Goal: Information Seeking & Learning: Learn about a topic

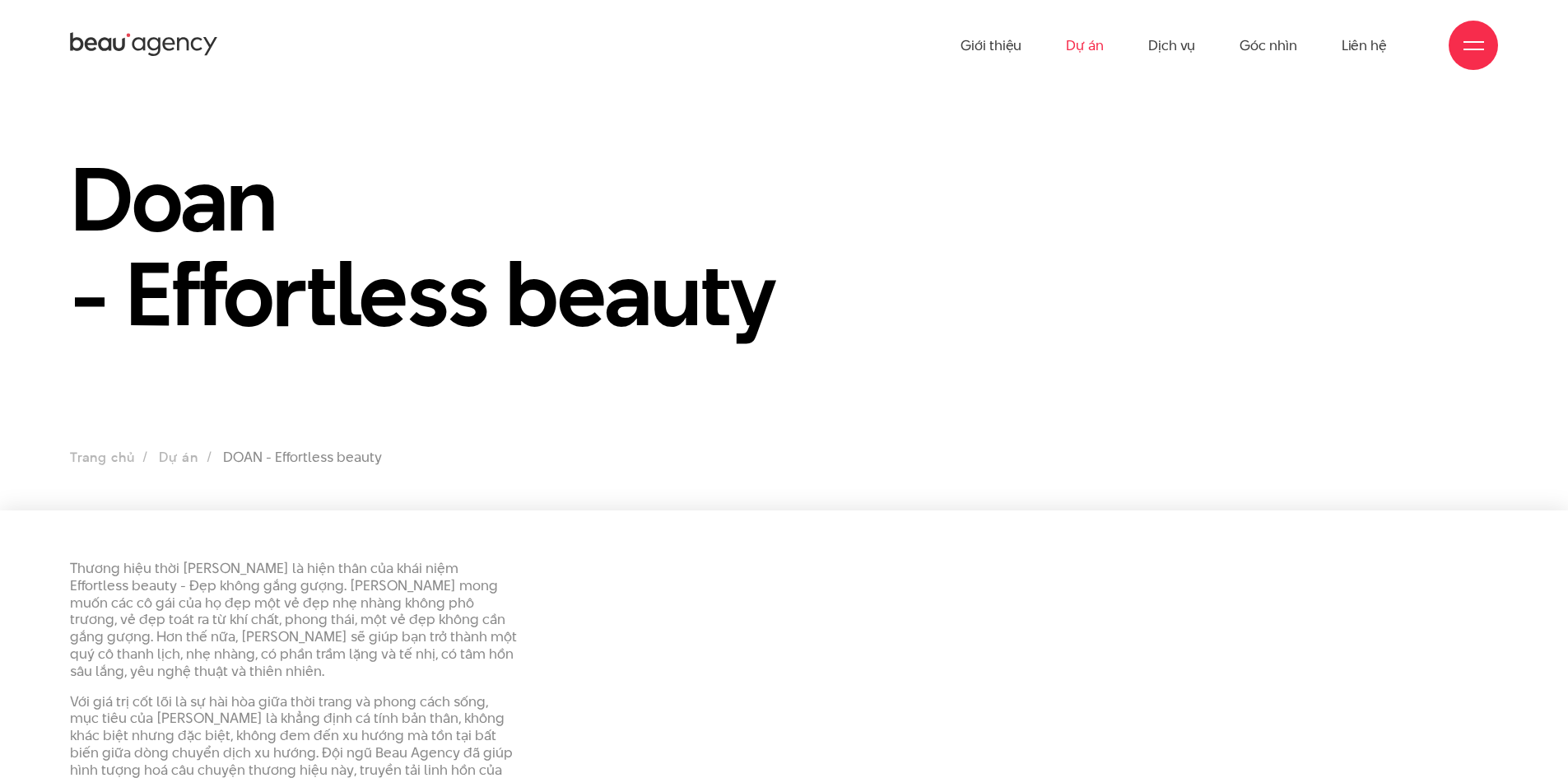
click at [1076, 39] on link "Dự án" at bounding box center [1084, 45] width 38 height 91
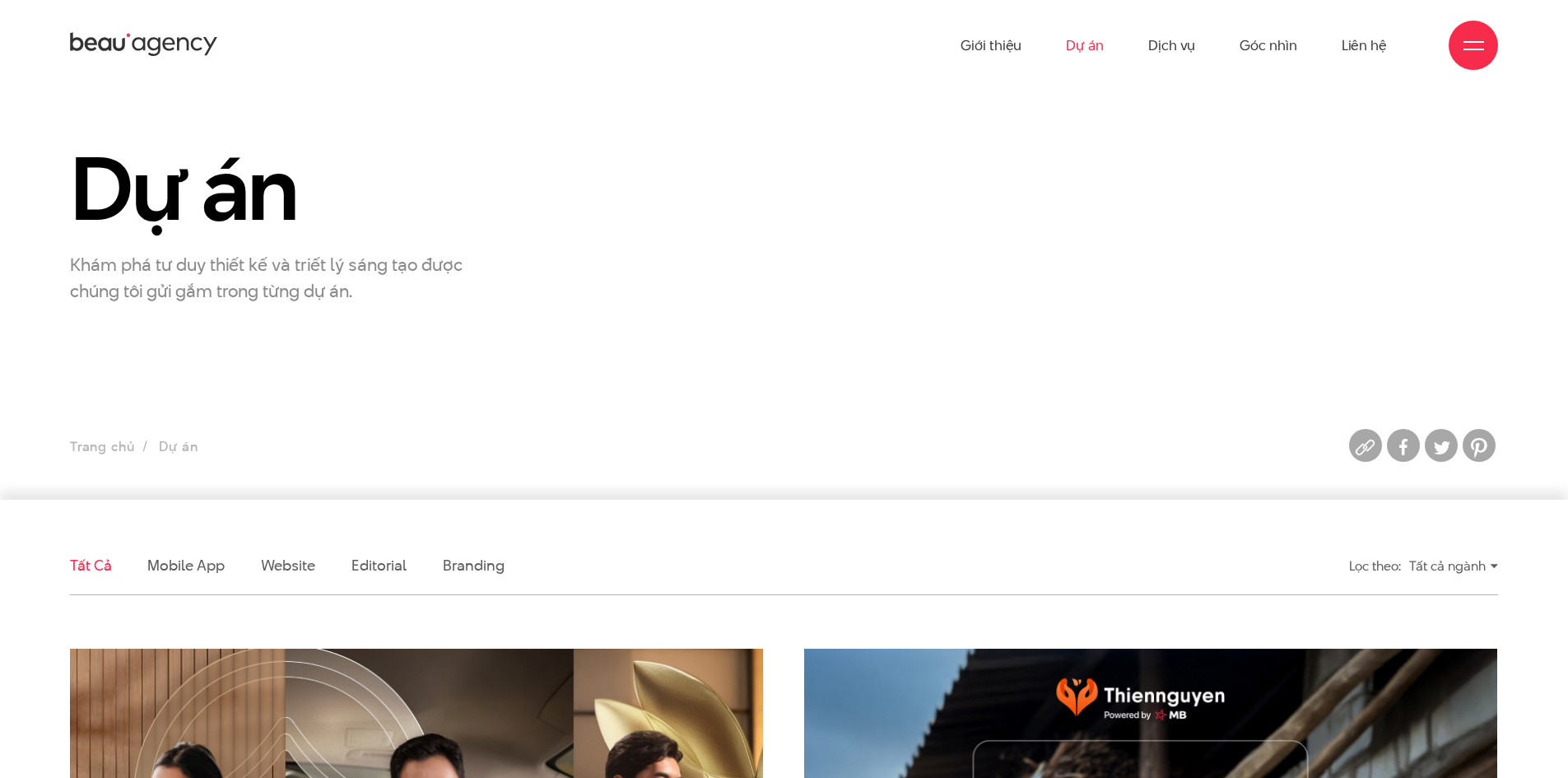
scroll to position [164, 0]
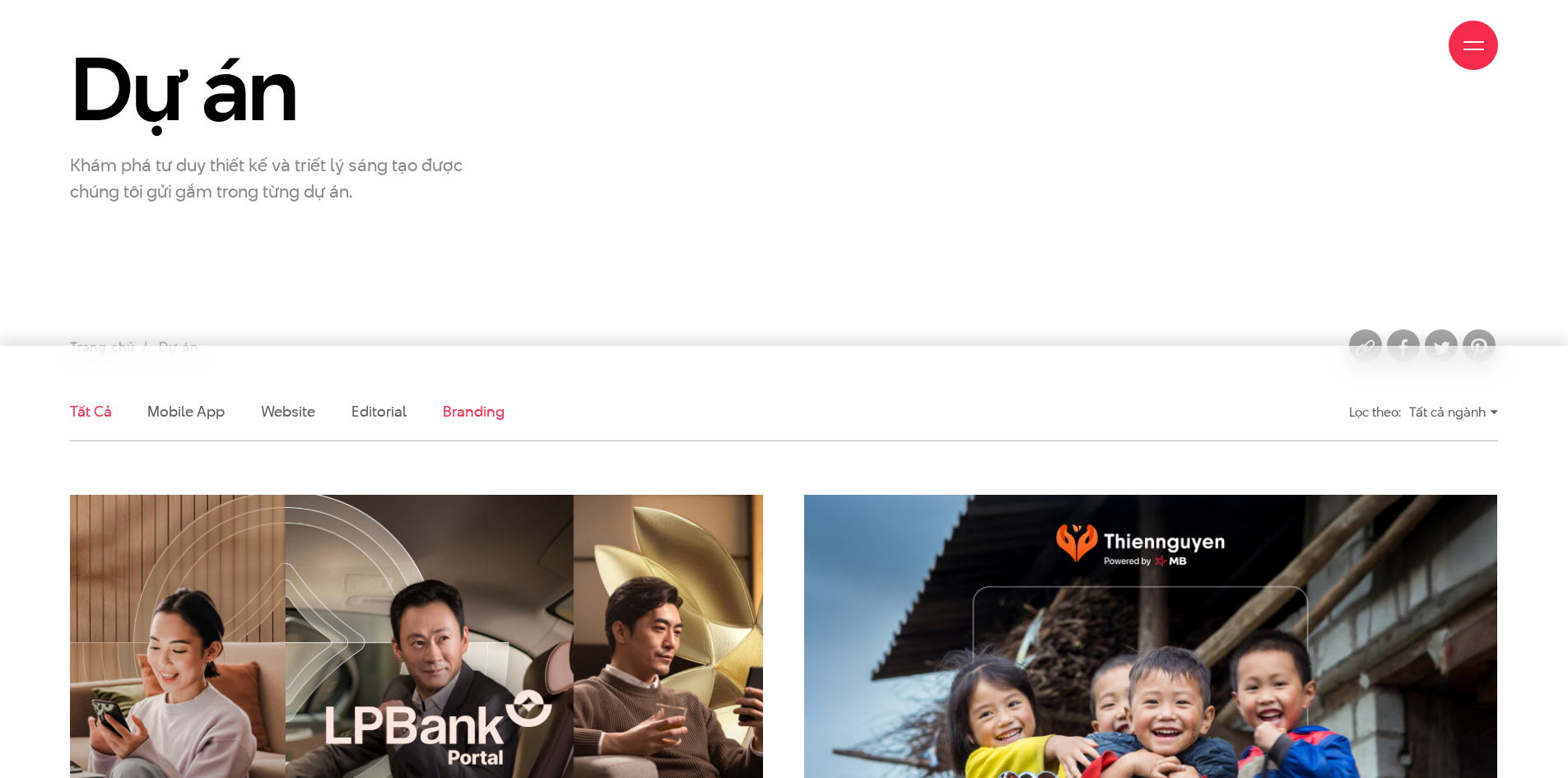
click at [459, 418] on link "Branding" at bounding box center [473, 411] width 61 height 21
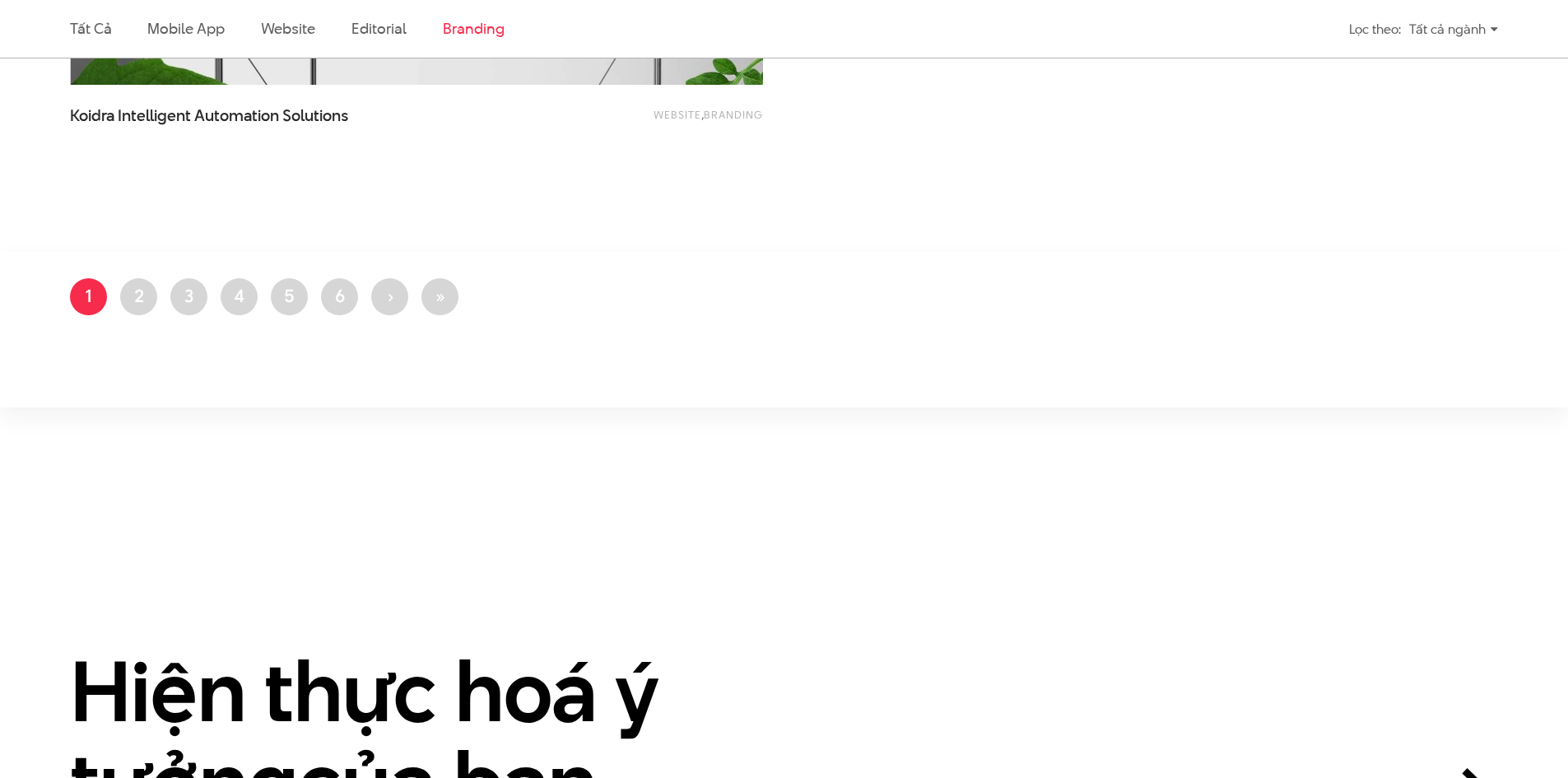
scroll to position [1700, 0]
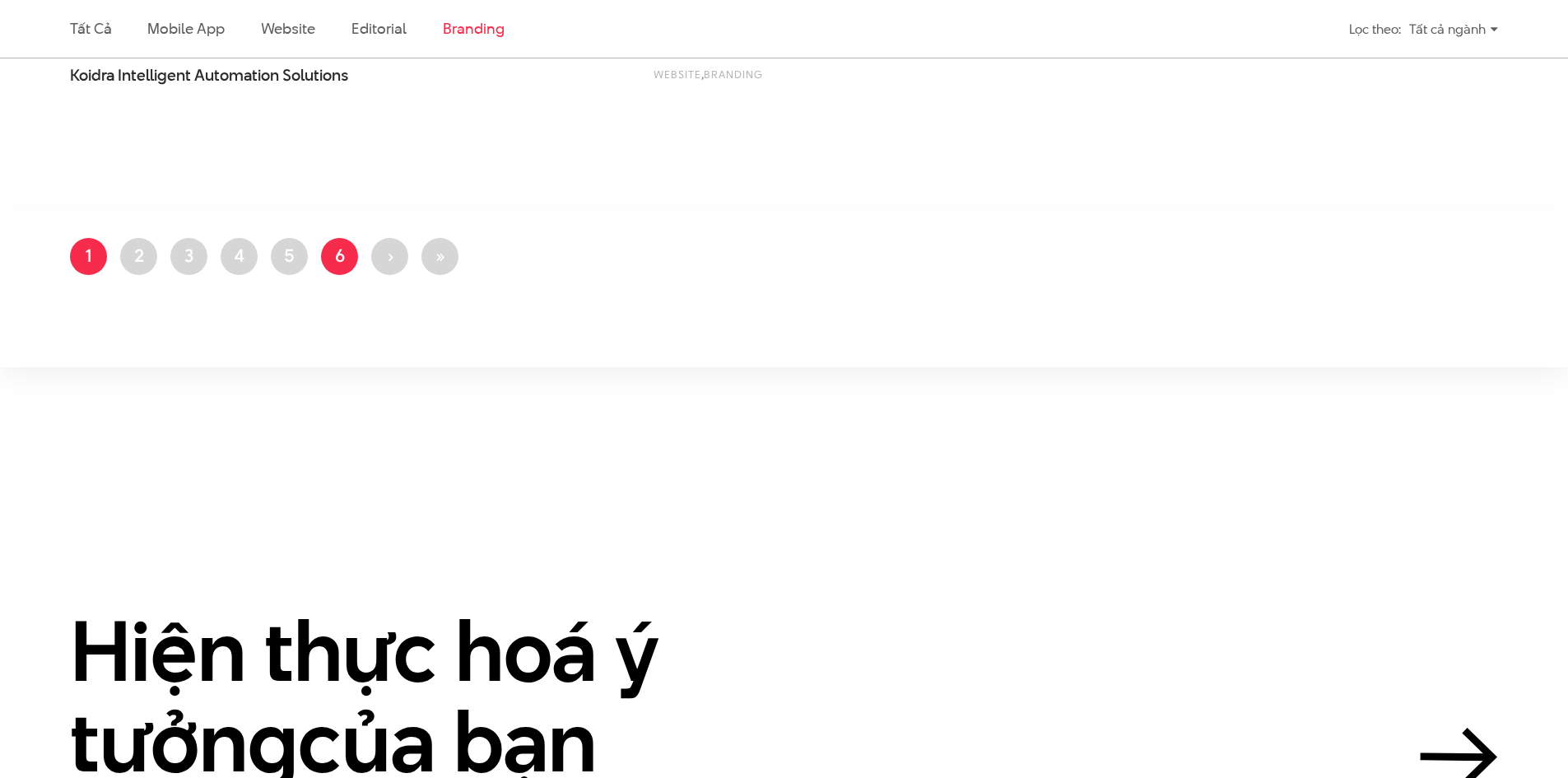
drag, startPoint x: 335, startPoint y: 236, endPoint x: 336, endPoint y: 246, distance: 10.0
click at [336, 246] on link "Trang 6" at bounding box center [339, 257] width 37 height 37
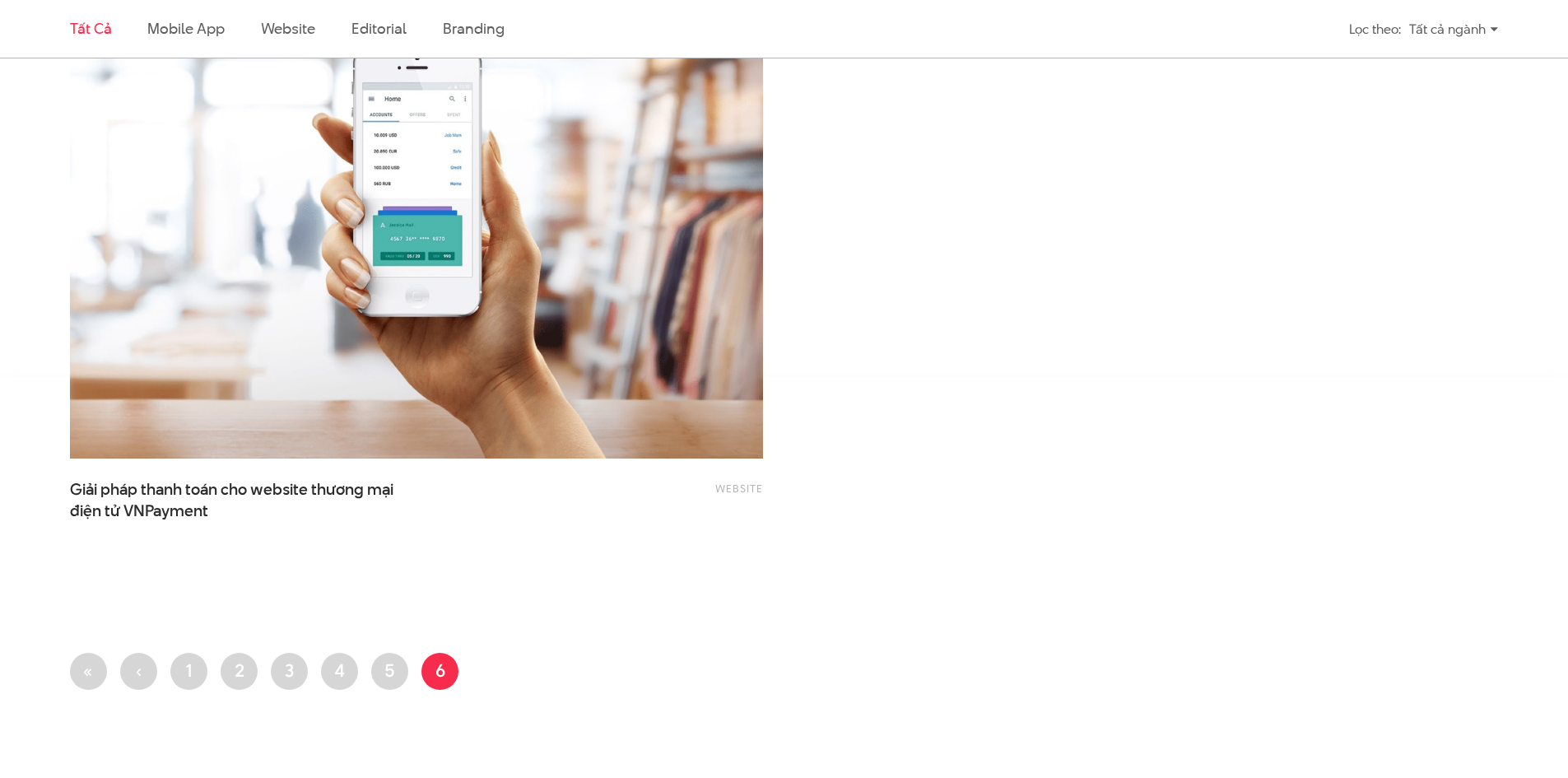
scroll to position [3953, 0]
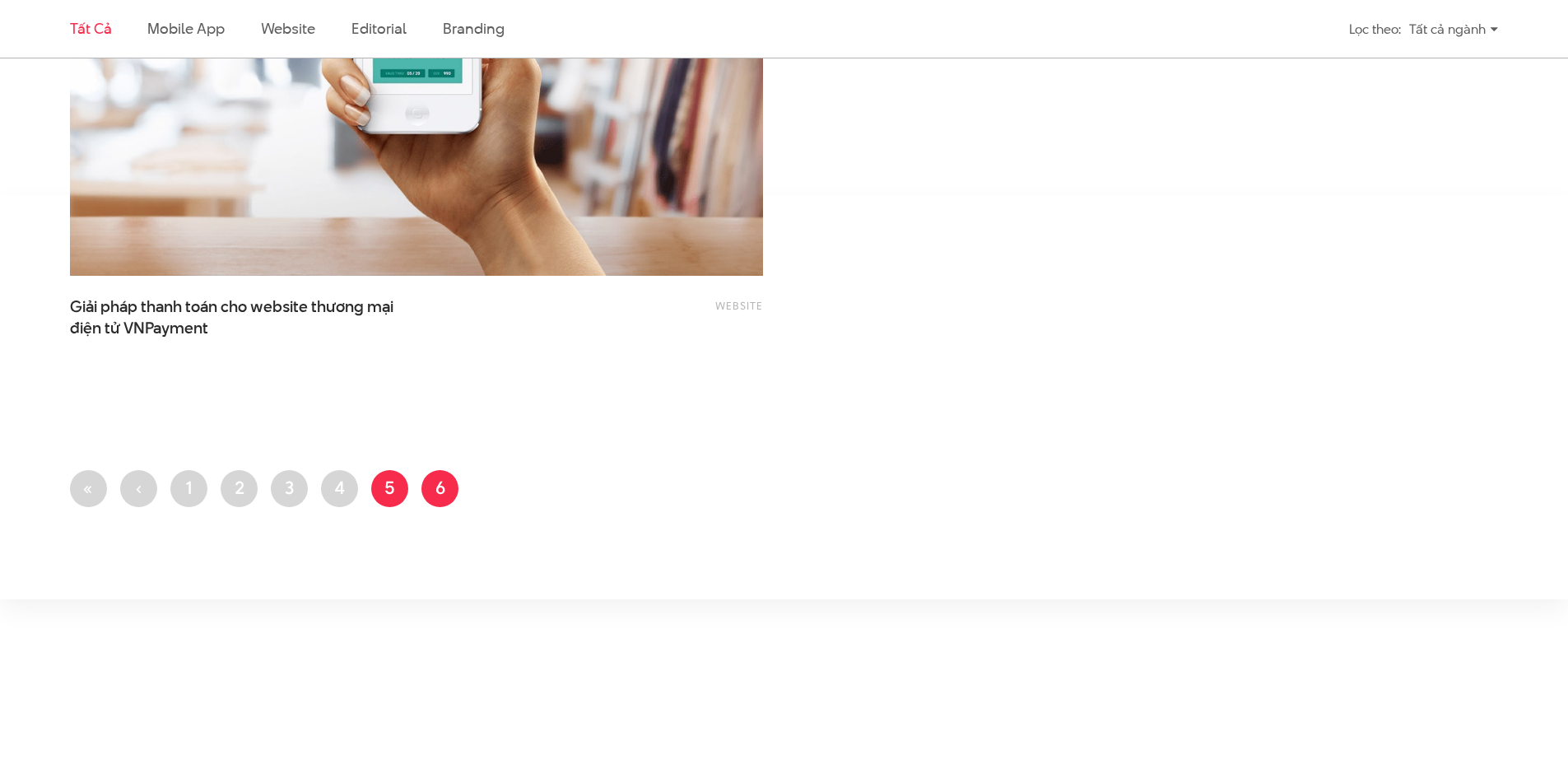
click at [385, 490] on link "Trang 5" at bounding box center [390, 489] width 37 height 37
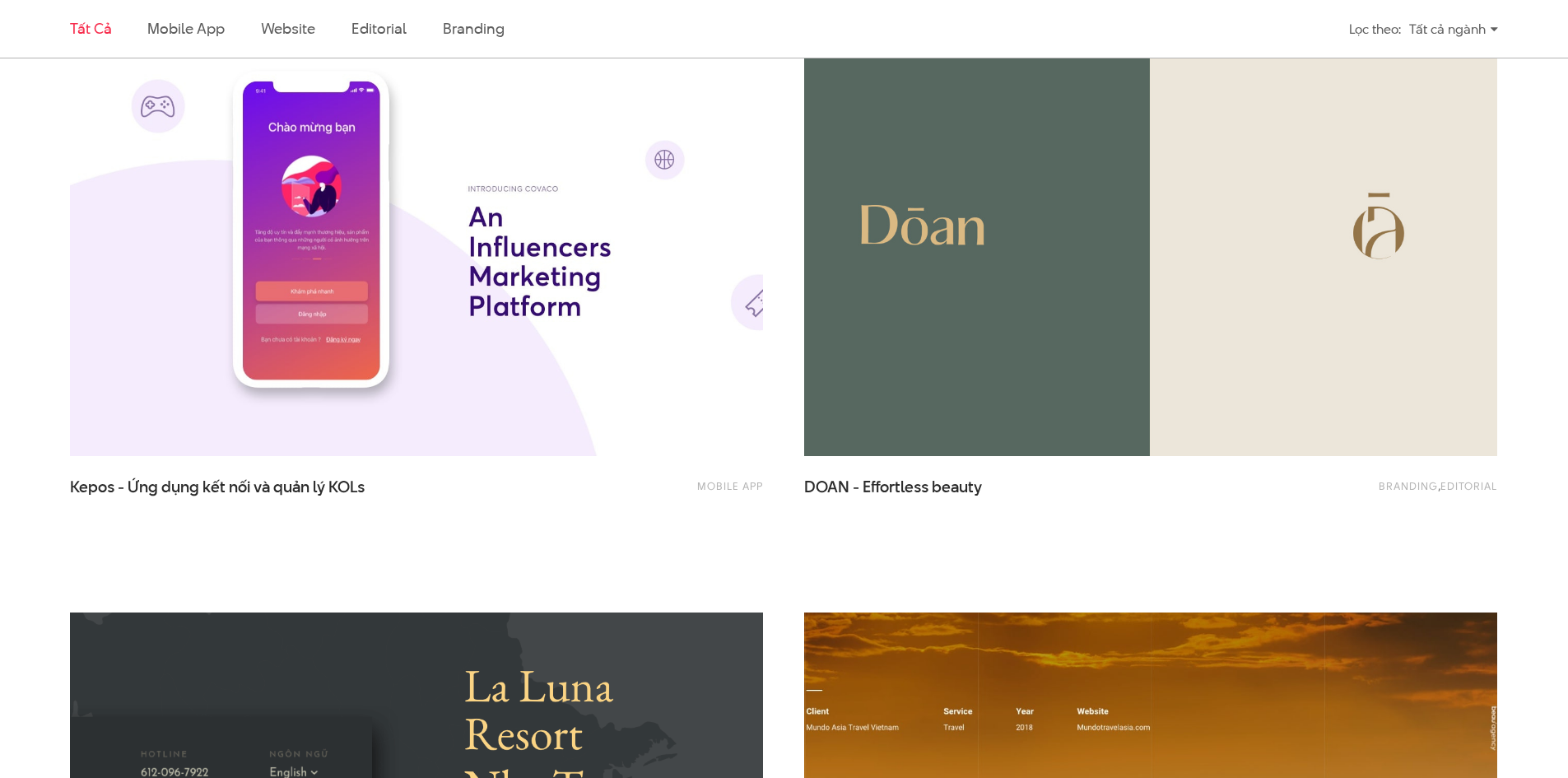
scroll to position [1153, 0]
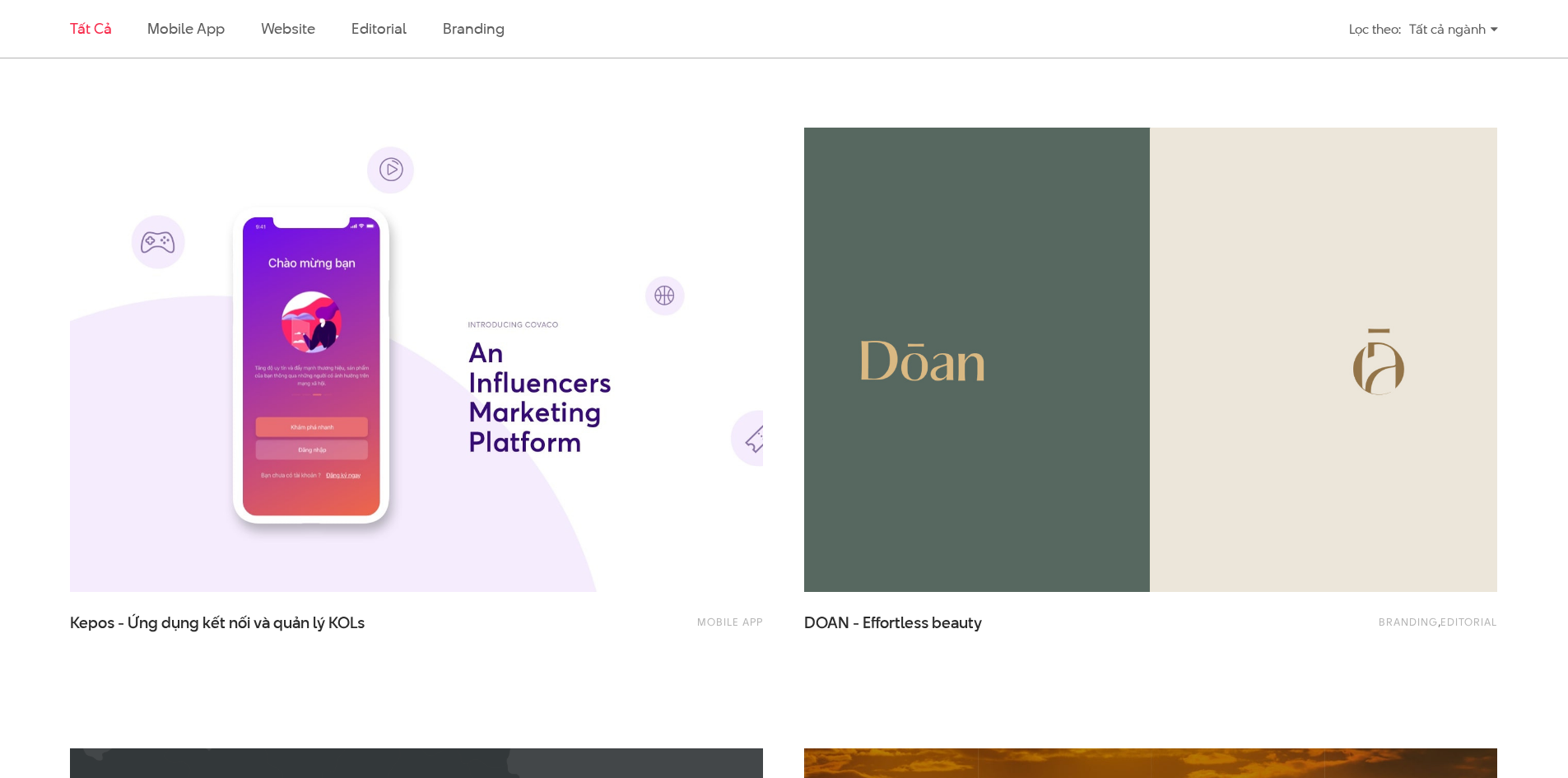
click at [1005, 378] on img at bounding box center [1151, 360] width 763 height 511
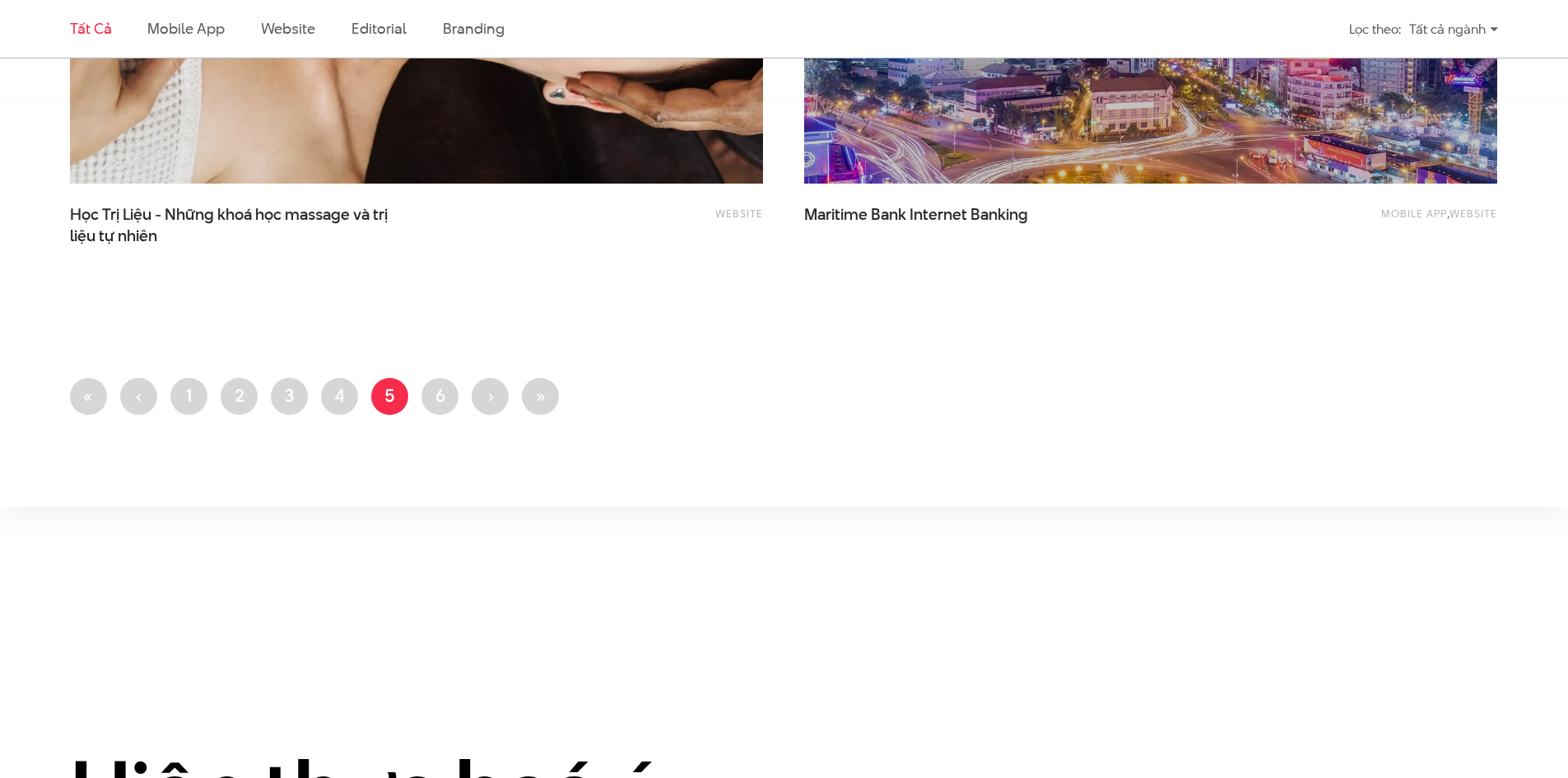
scroll to position [4282, 0]
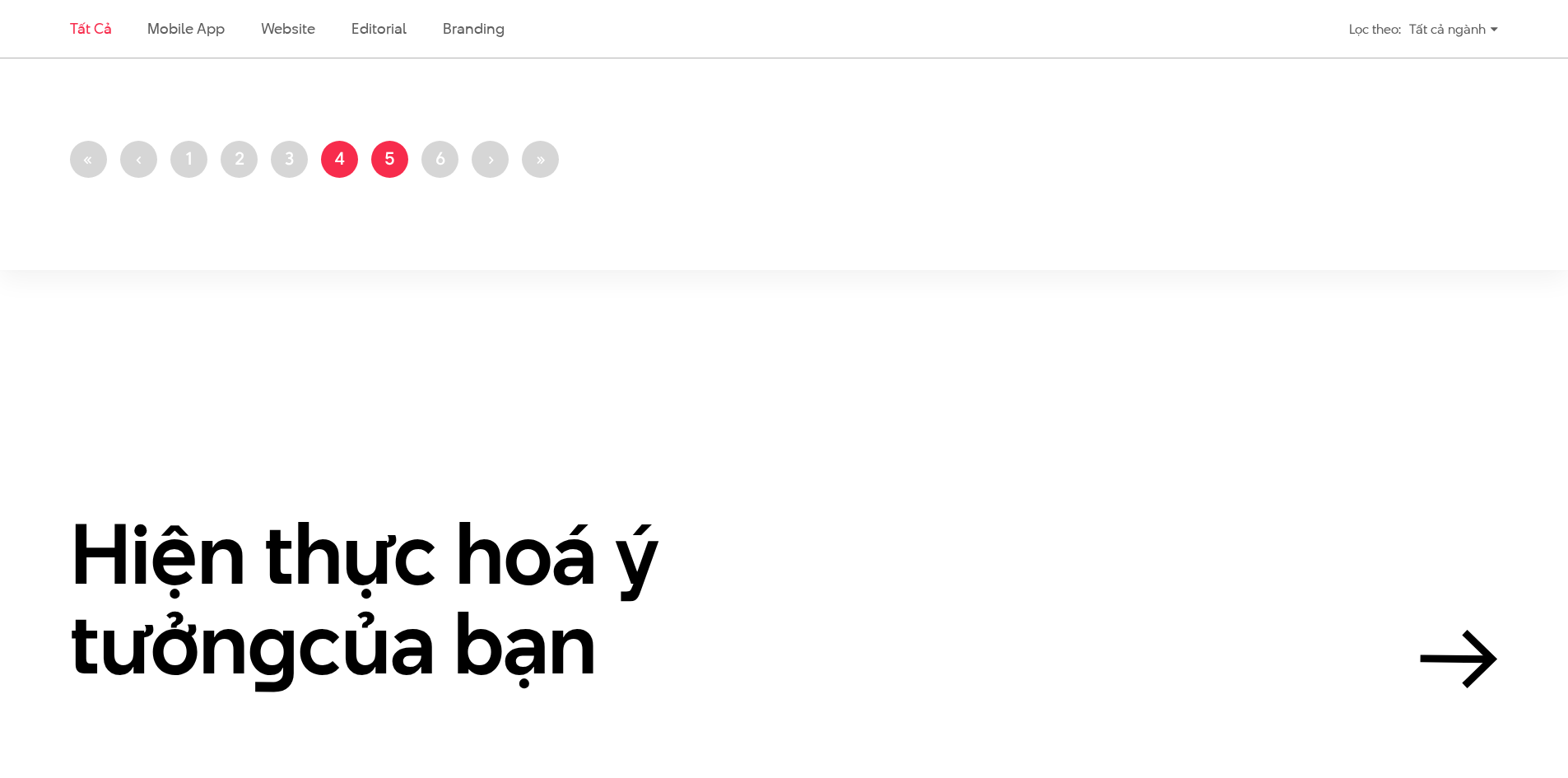
click at [350, 164] on link "Trang 4" at bounding box center [339, 159] width 37 height 37
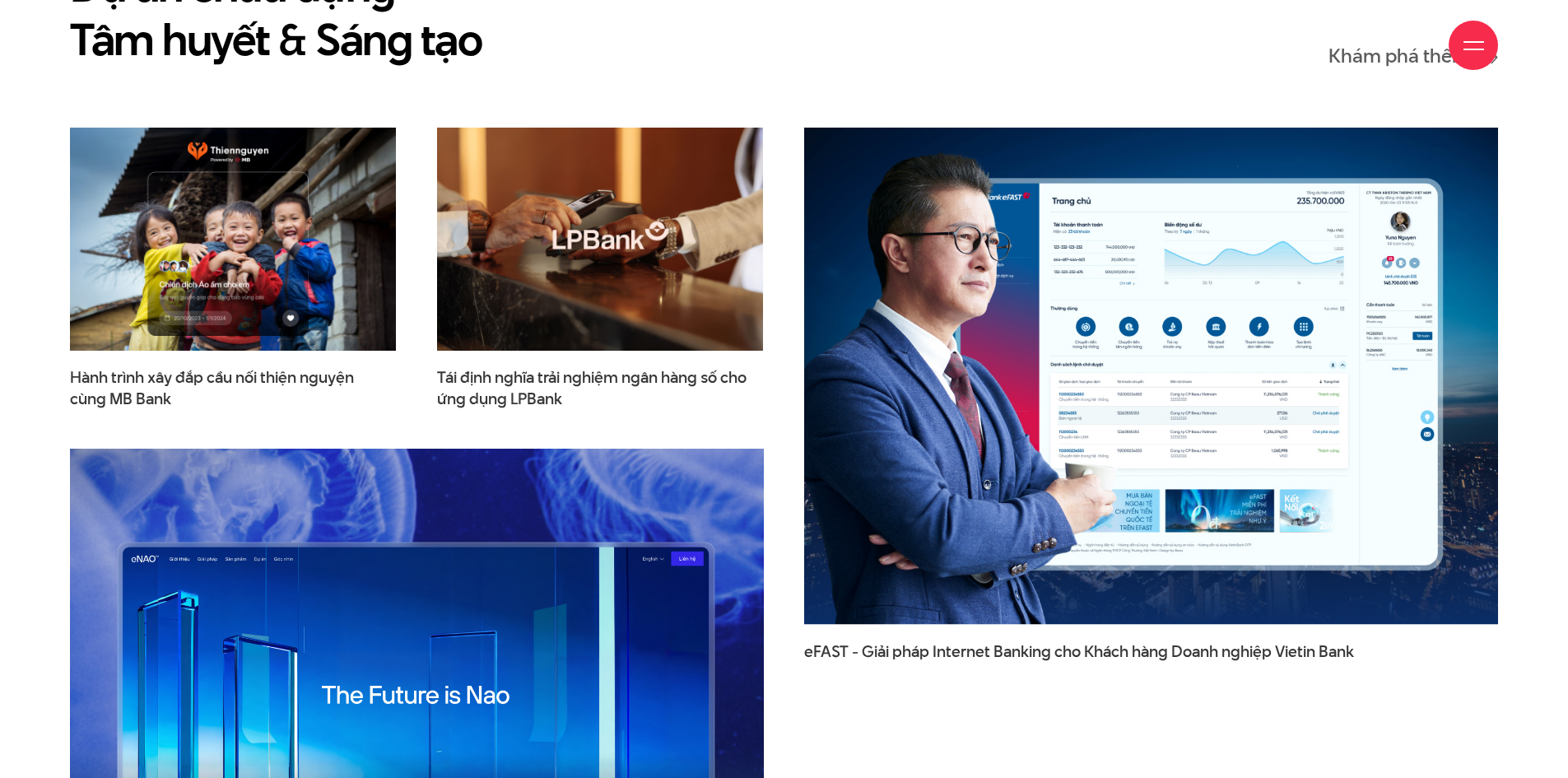
scroll to position [9469, 0]
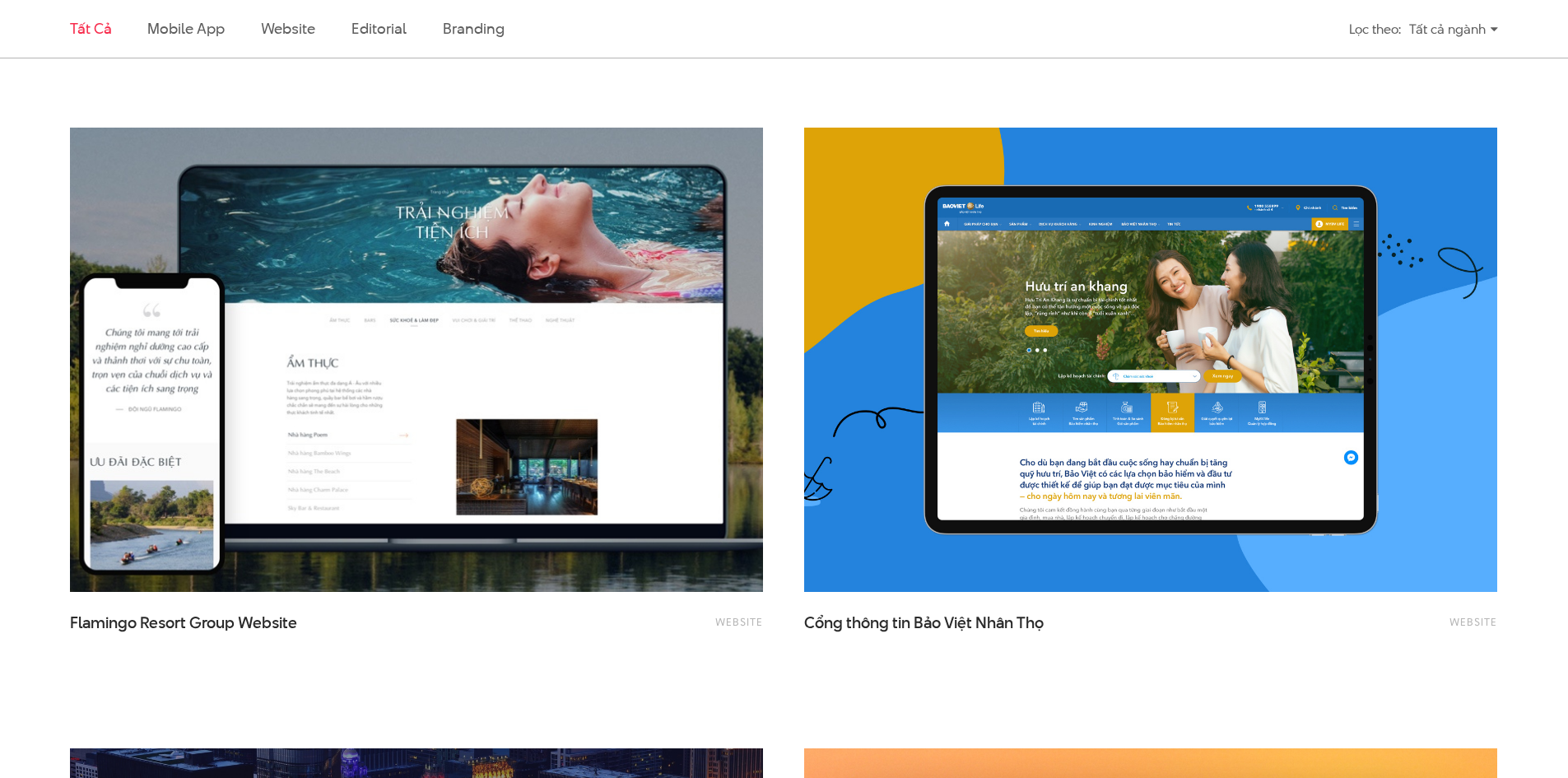
scroll to position [2388, 0]
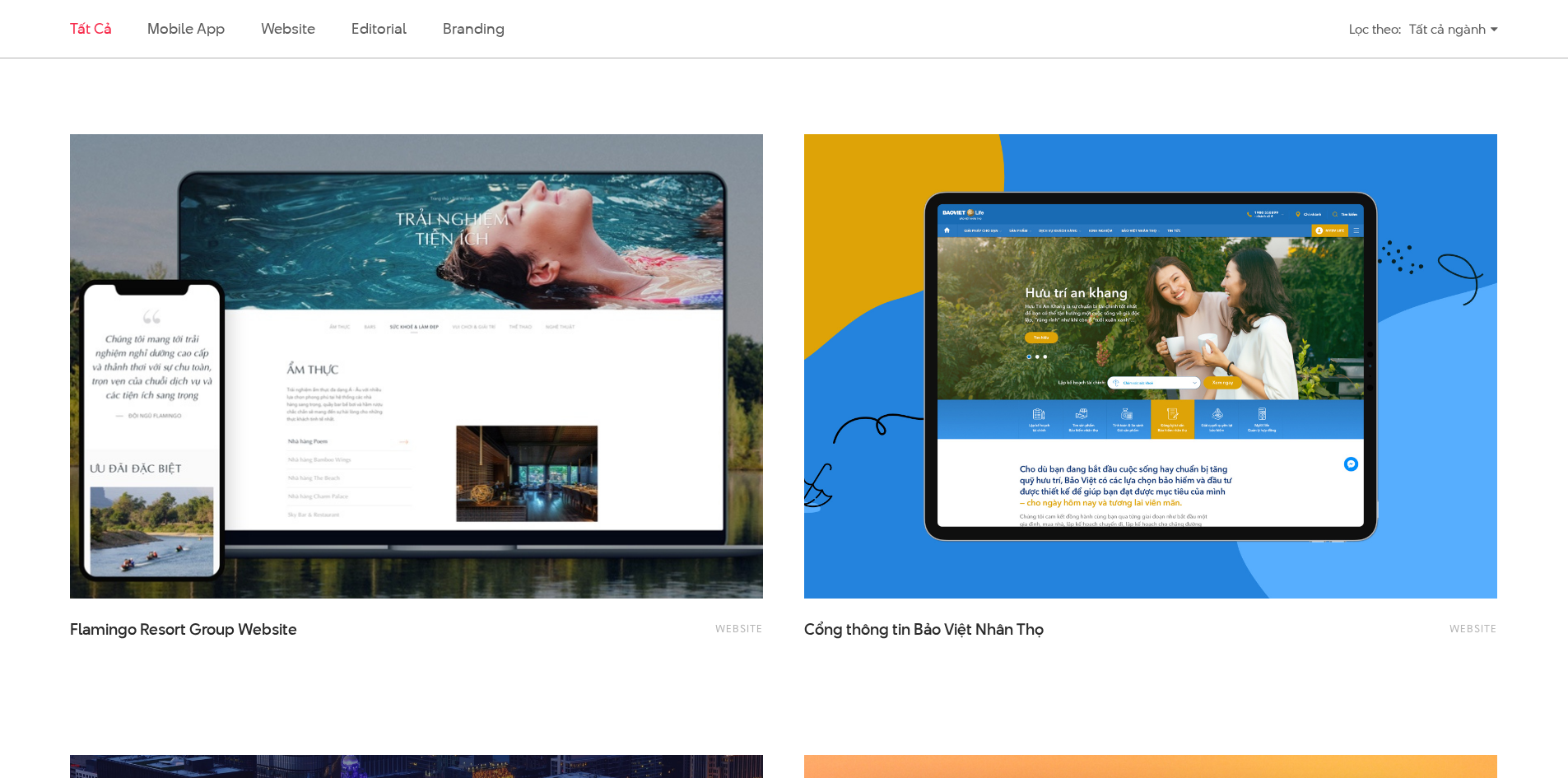
click at [474, 340] on img at bounding box center [417, 367] width 763 height 511
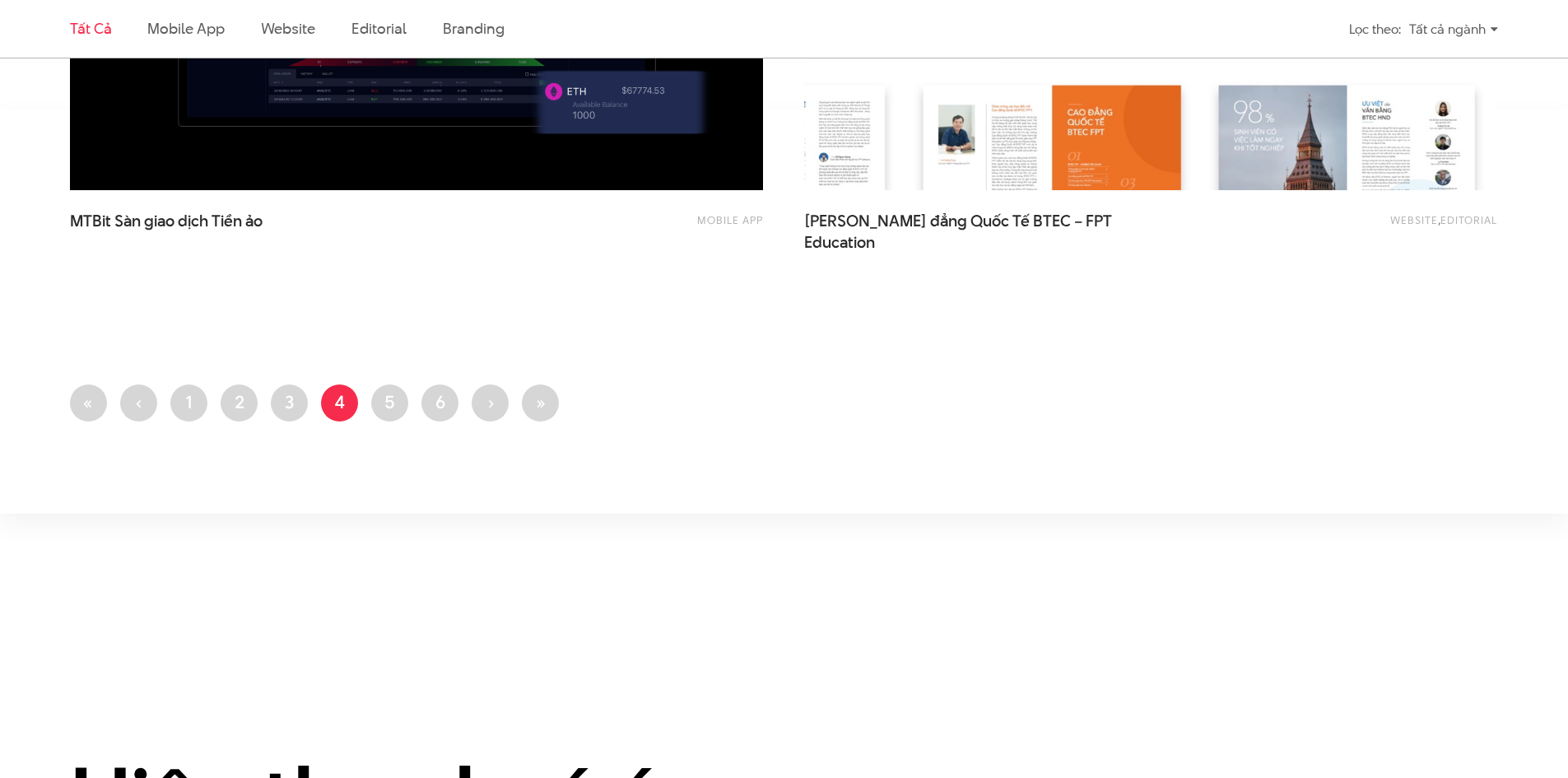
scroll to position [4035, 0]
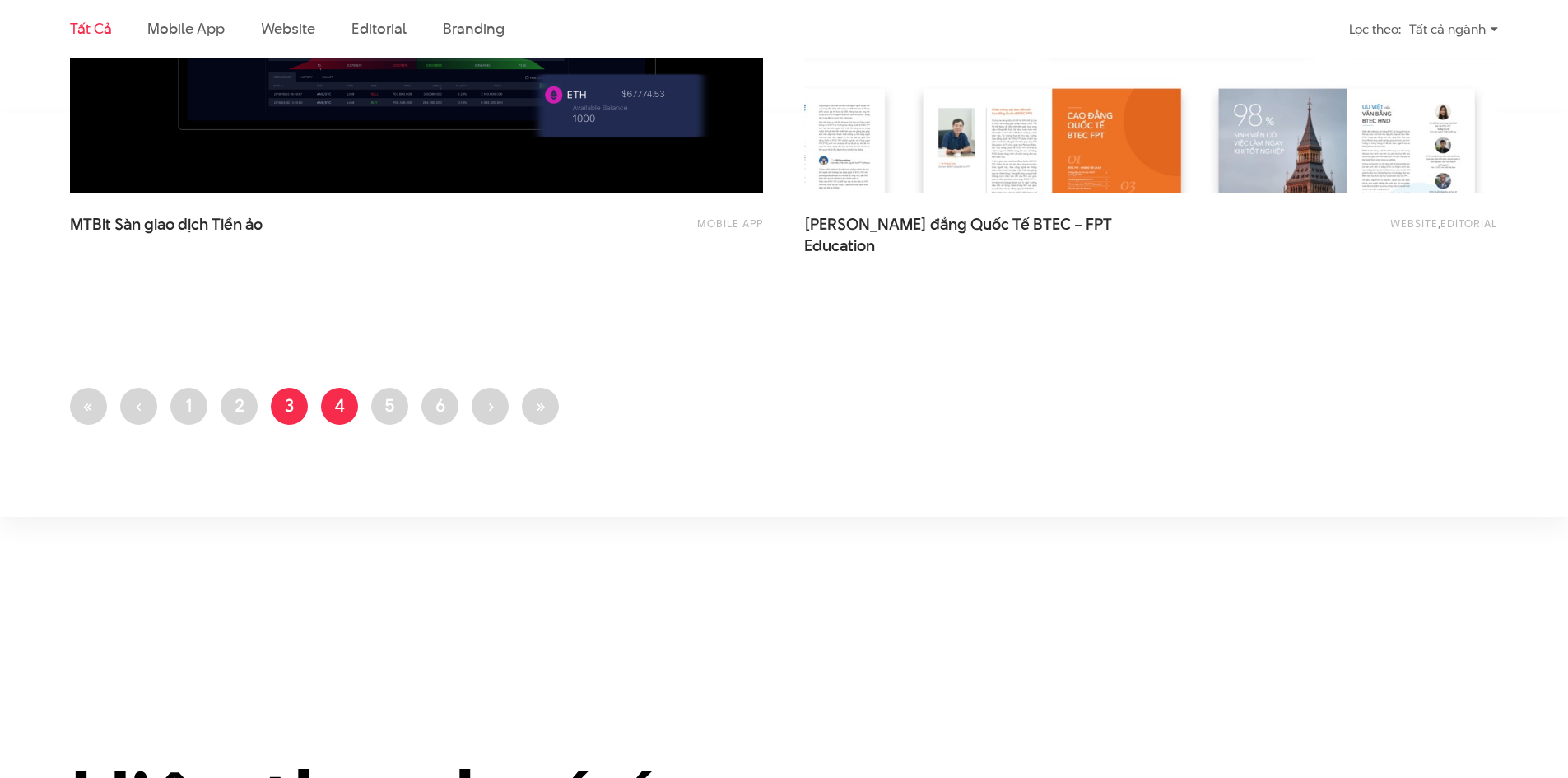
click at [307, 403] on link "Trang 3" at bounding box center [289, 407] width 37 height 37
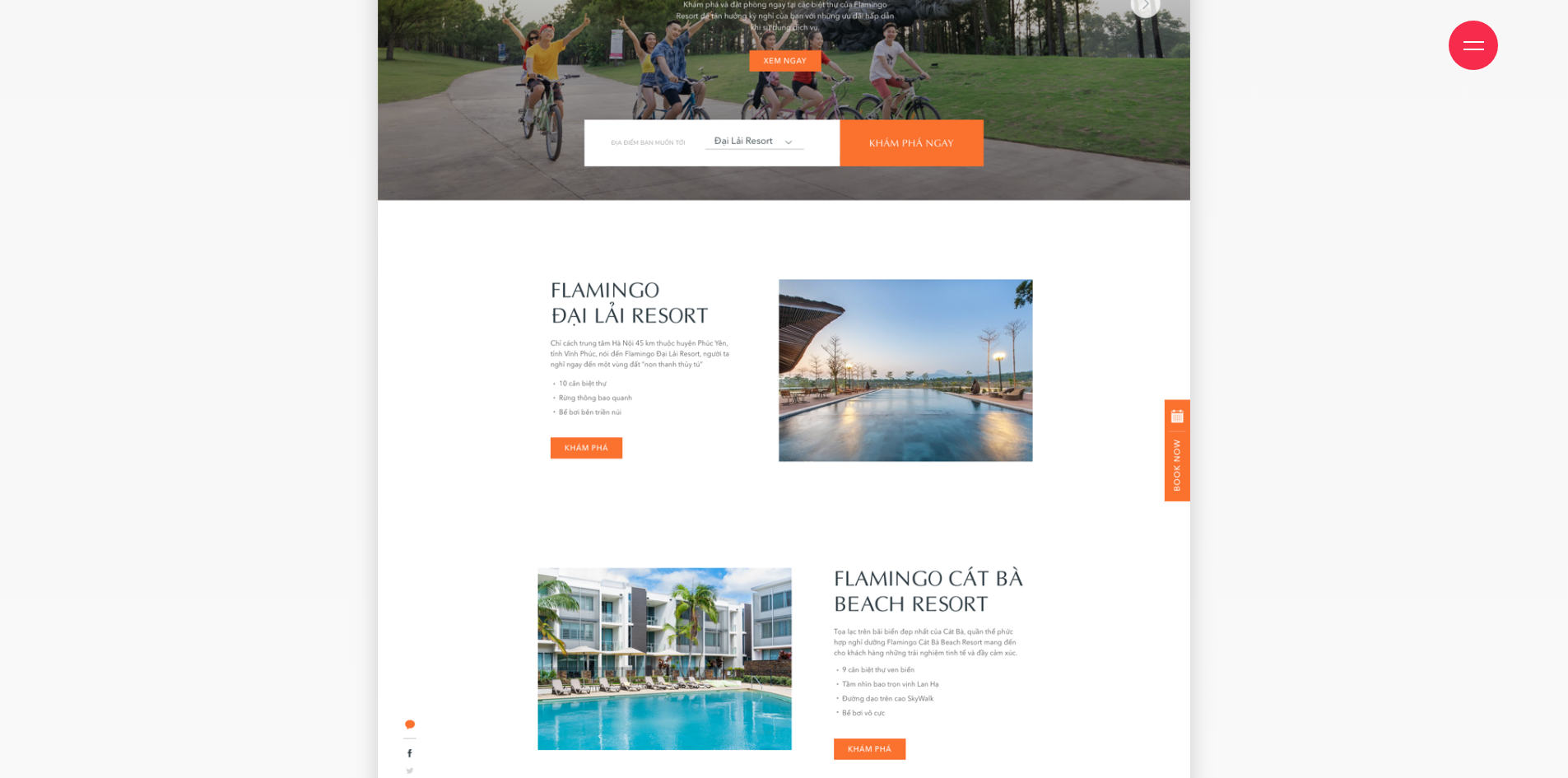
scroll to position [3376, 0]
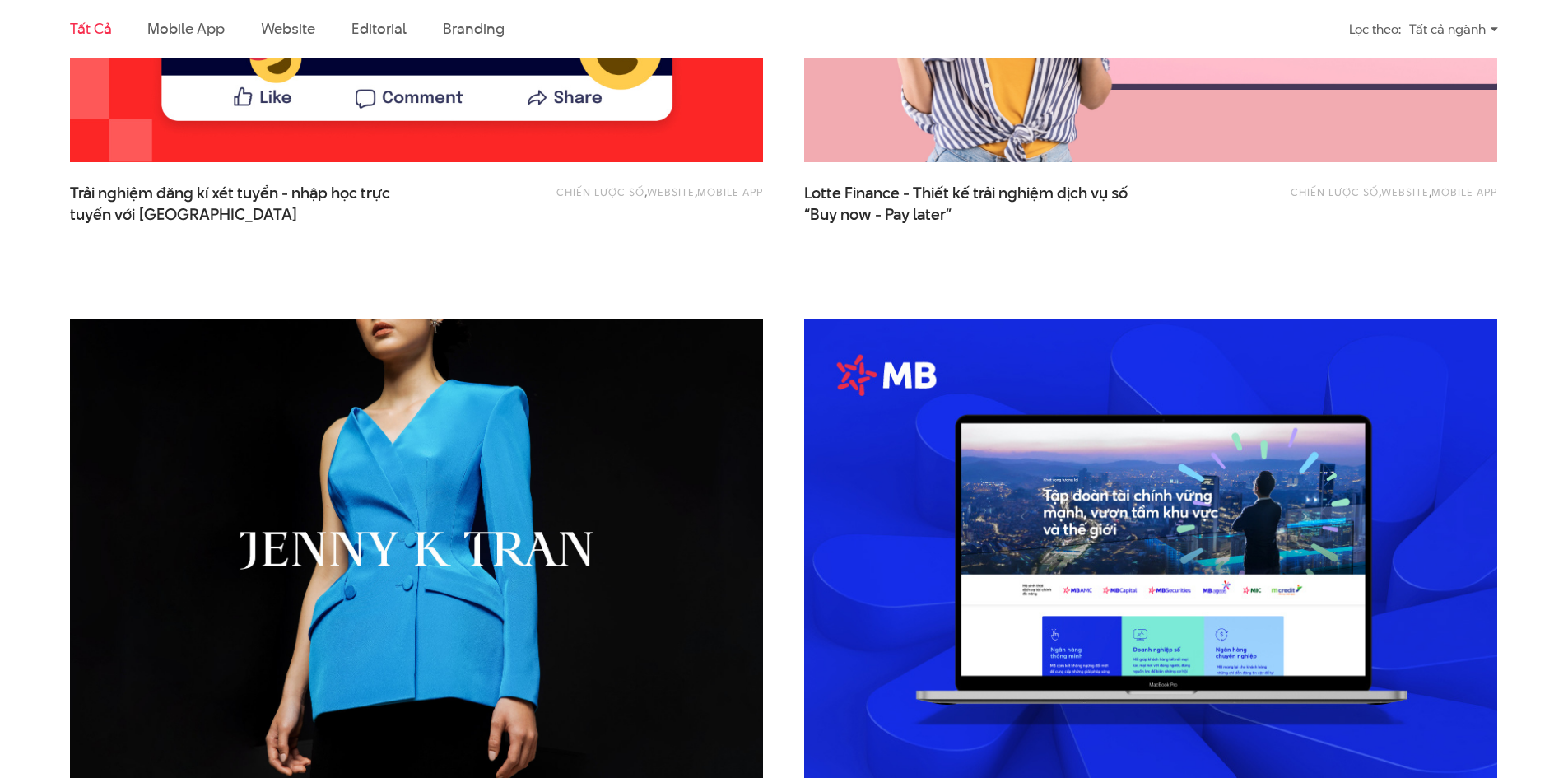
scroll to position [1235, 0]
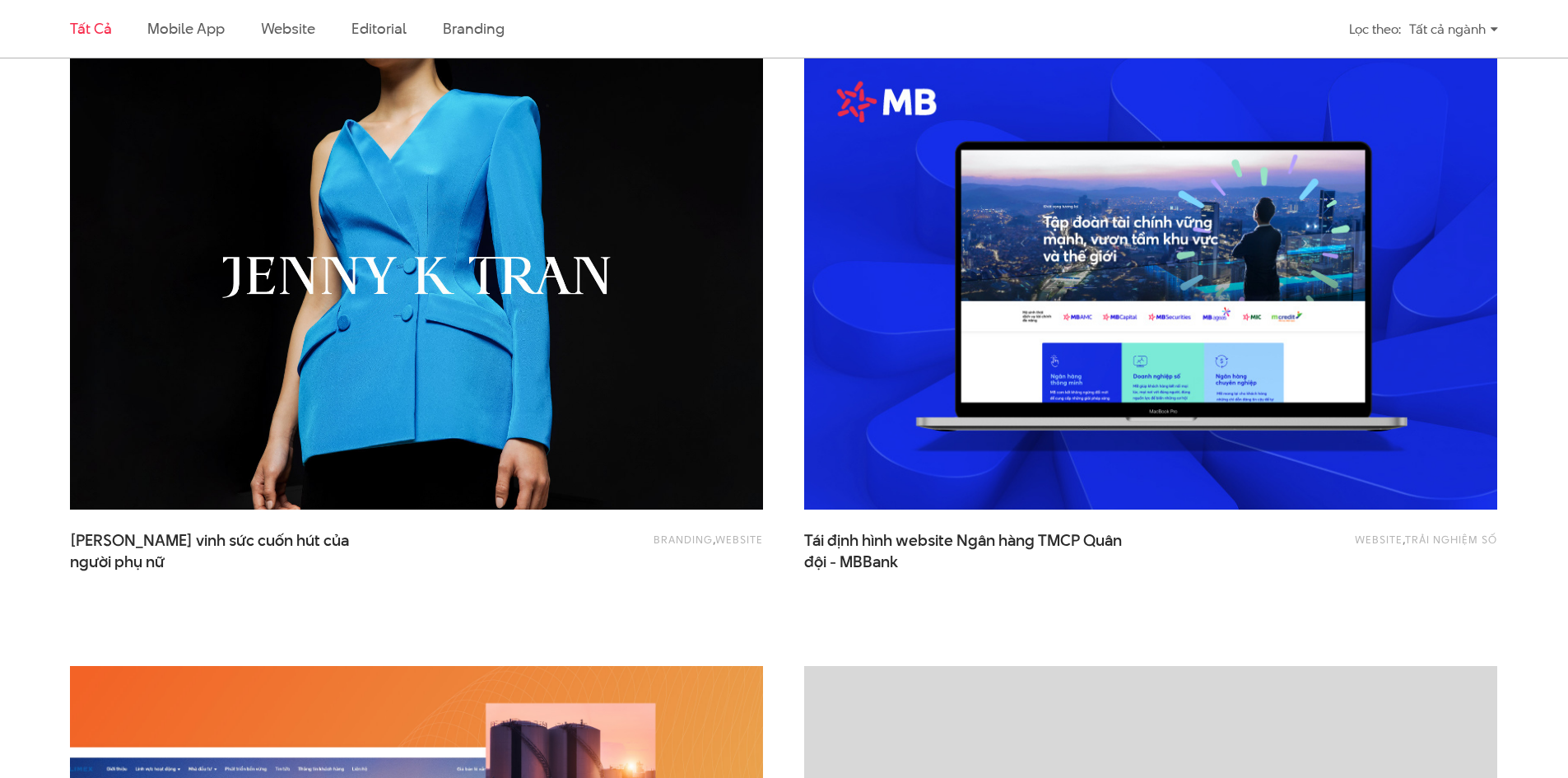
click at [544, 352] on img at bounding box center [417, 278] width 763 height 511
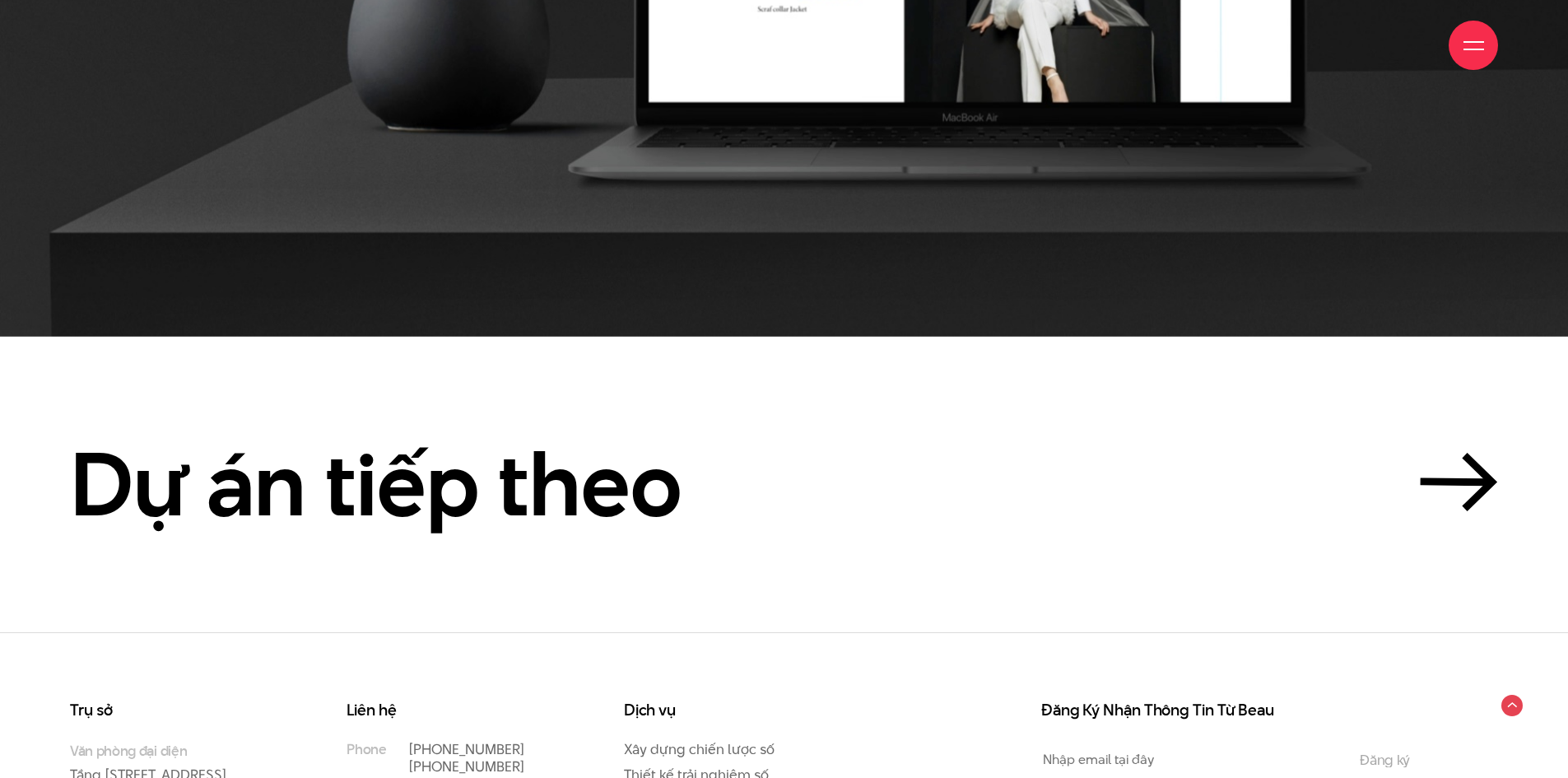
scroll to position [20104, 0]
